Goal: Information Seeking & Learning: Understand process/instructions

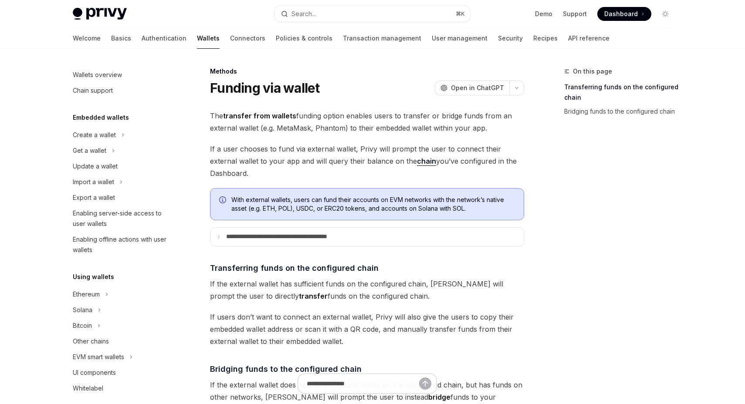
scroll to position [13, 0]
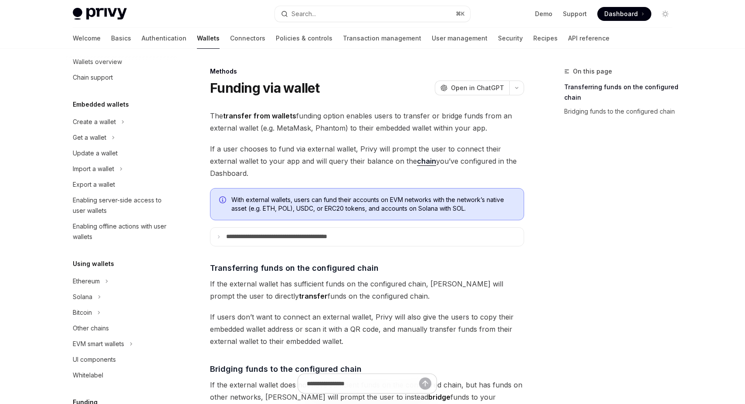
click at [85, 105] on h5 "Embedded wallets" at bounding box center [101, 104] width 56 height 10
click at [91, 122] on div "Create a wallet" at bounding box center [94, 122] width 43 height 10
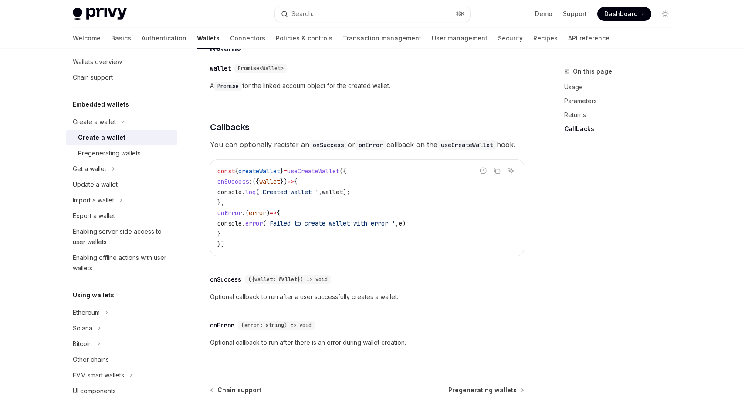
scroll to position [649, 0]
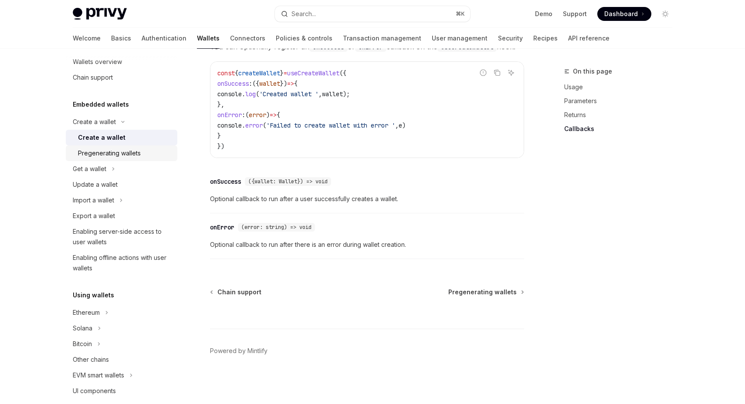
click at [129, 147] on link "Pregenerating wallets" at bounding box center [122, 153] width 112 height 16
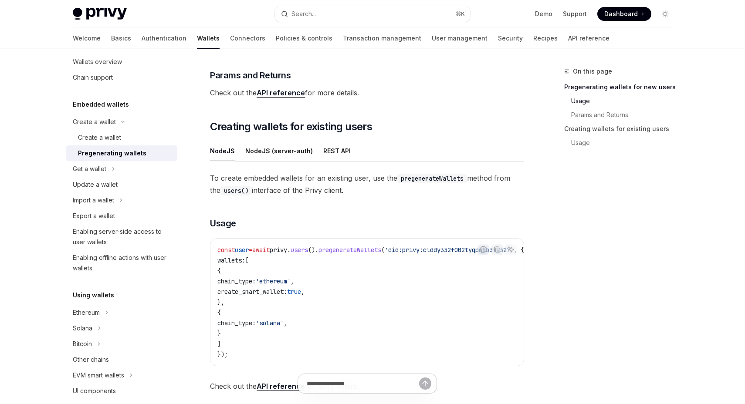
scroll to position [383, 0]
click at [84, 139] on div "Create a wallet" at bounding box center [99, 137] width 43 height 10
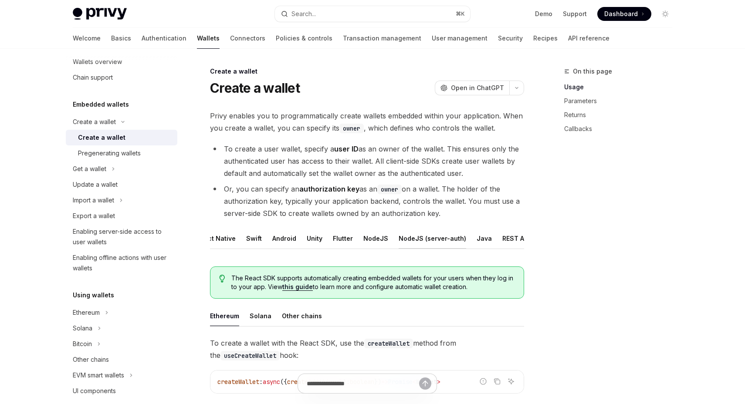
scroll to position [0, 60]
click at [494, 235] on div "REST API" at bounding box center [498, 238] width 27 height 20
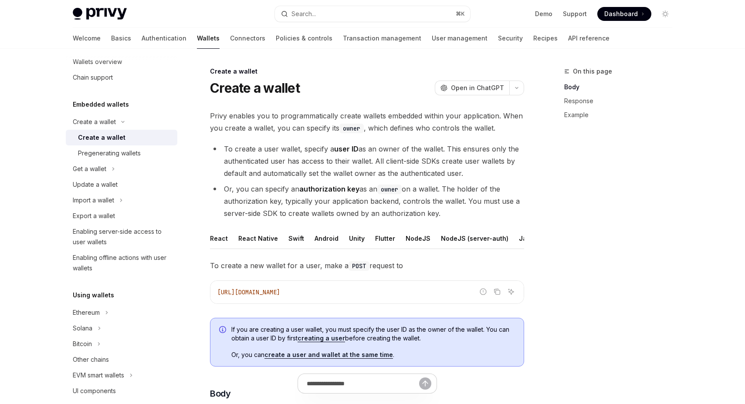
scroll to position [79, 0]
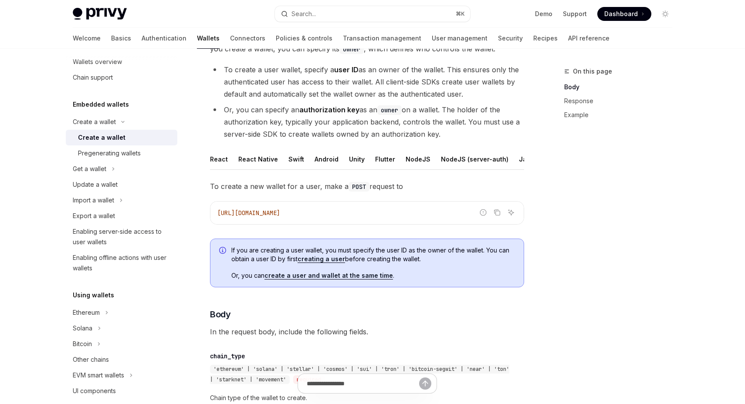
click at [106, 105] on h5 "Embedded wallets" at bounding box center [101, 104] width 56 height 10
click at [197, 38] on link "Wallets" at bounding box center [208, 38] width 23 height 21
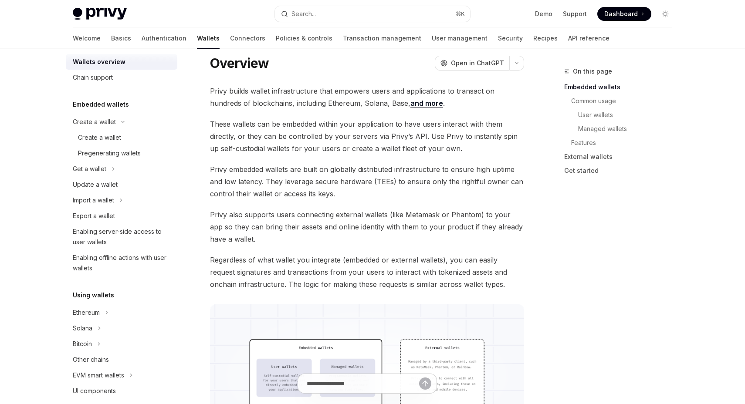
scroll to position [27, 0]
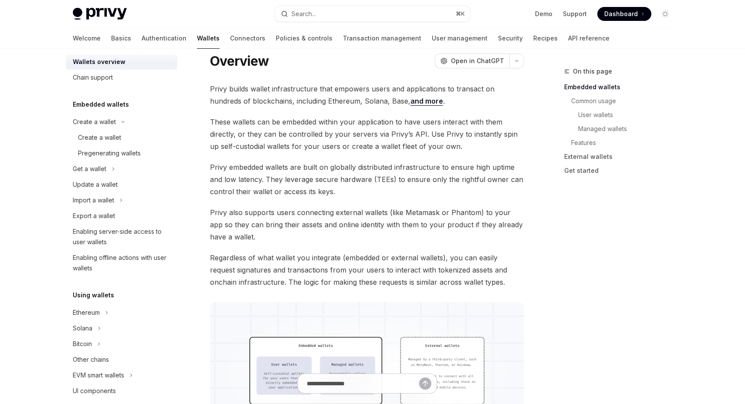
click at [114, 109] on h5 "Embedded wallets" at bounding box center [101, 104] width 56 height 10
click at [112, 101] on h5 "Embedded wallets" at bounding box center [101, 104] width 56 height 10
click at [111, 123] on div "Create a wallet" at bounding box center [94, 122] width 43 height 10
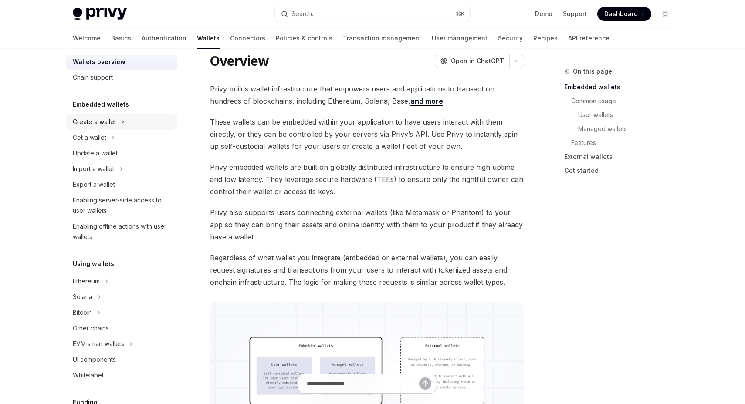
click at [114, 120] on div "Create a wallet" at bounding box center [94, 122] width 43 height 10
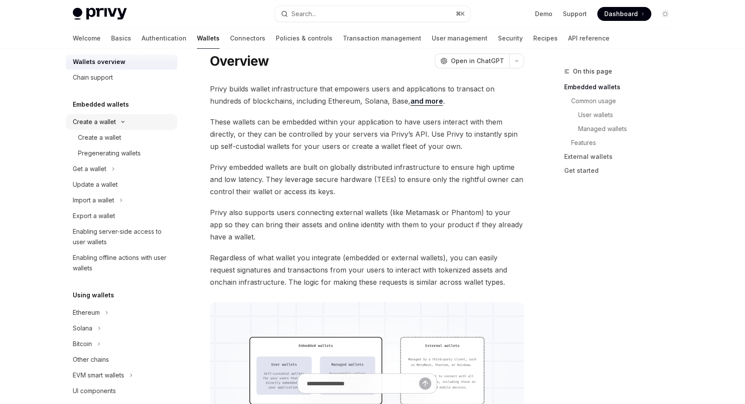
type textarea "*"
